Goal: Navigation & Orientation: Find specific page/section

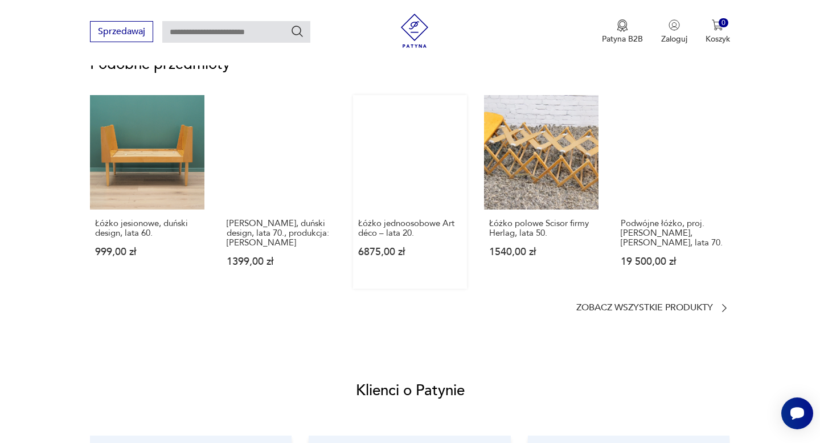
scroll to position [868, 0]
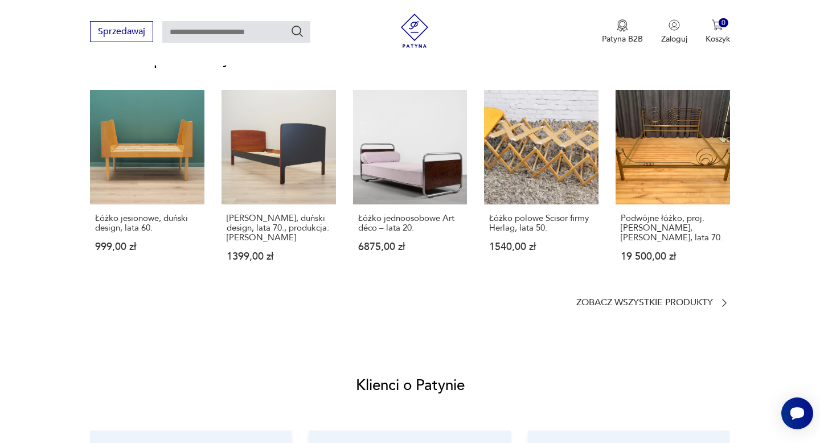
click at [595, 295] on section "Podobne przedmioty Łóżko jesionowe, duński design, lata 60. 999,00 zł Łóżko tek…" at bounding box center [410, 180] width 640 height 256
click at [584, 292] on section "Podobne przedmioty Łóżko jesionowe, duński design, lata 60. 999,00 zł Łóżko tek…" at bounding box center [410, 180] width 640 height 256
click at [587, 299] on p "Zobacz wszystkie produkty" at bounding box center [644, 302] width 137 height 7
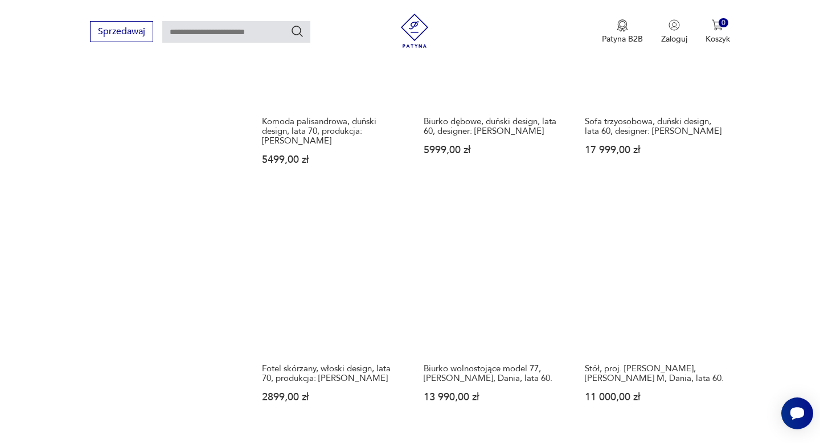
scroll to position [1314, 0]
